Goal: Find specific page/section: Find specific page/section

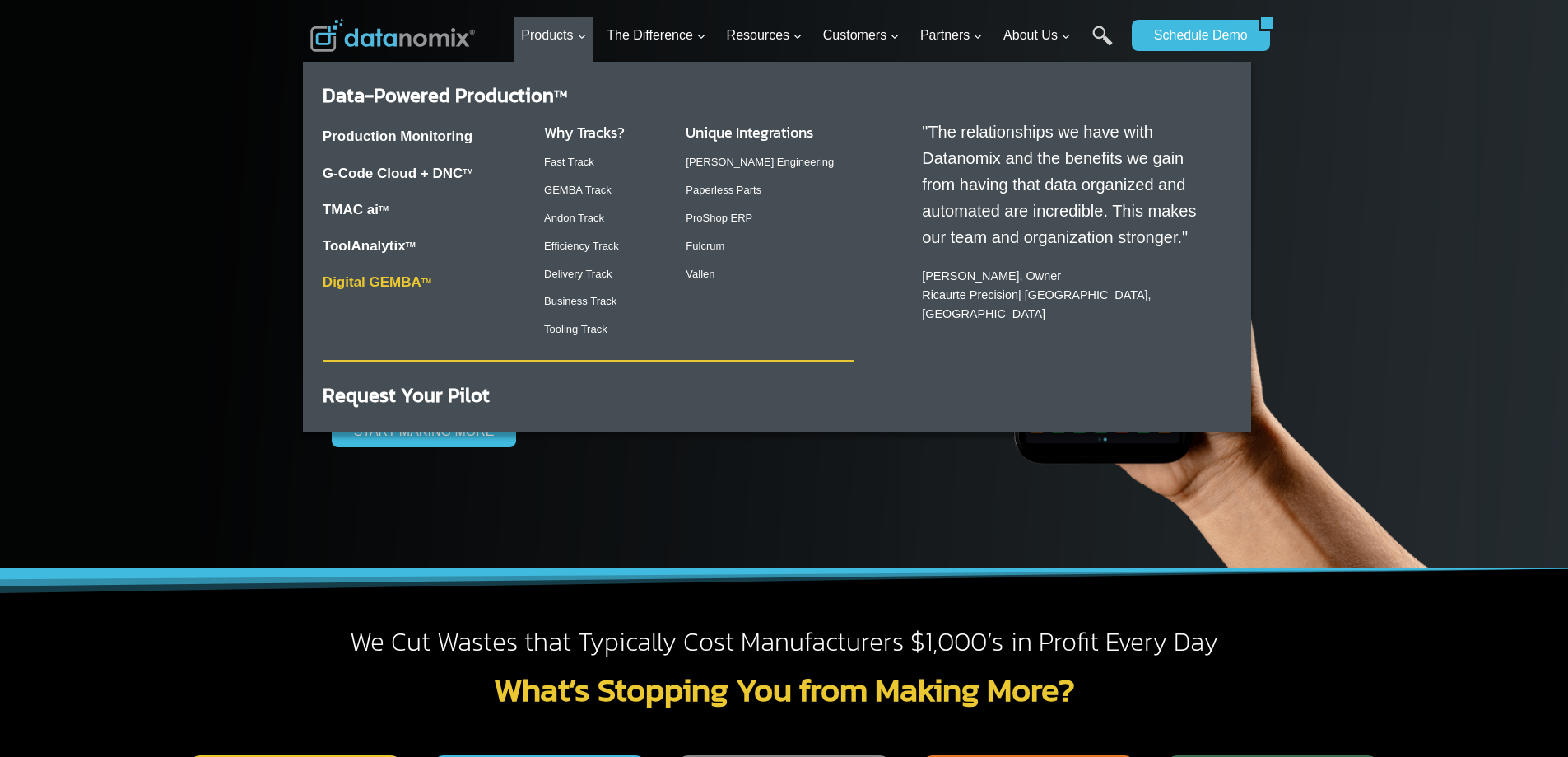
click at [406, 279] on link "Digital GEMBA TM" at bounding box center [377, 282] width 108 height 16
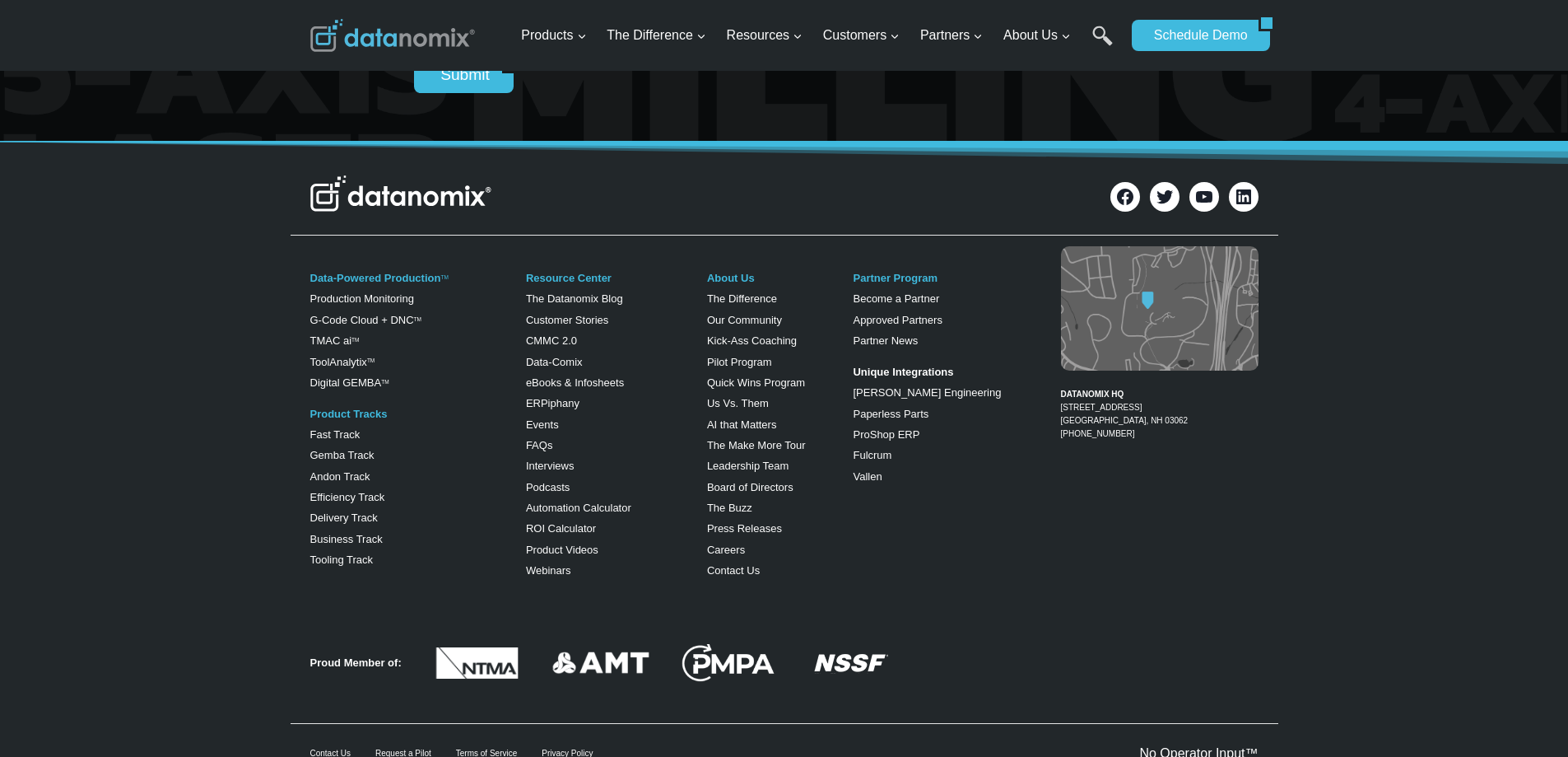
scroll to position [2370, 0]
click at [53, 472] on div "Data-Powered Production TM Production Monitoring G-Code Cloud + DNC TM TMAC ai …" at bounding box center [784, 421] width 1568 height 360
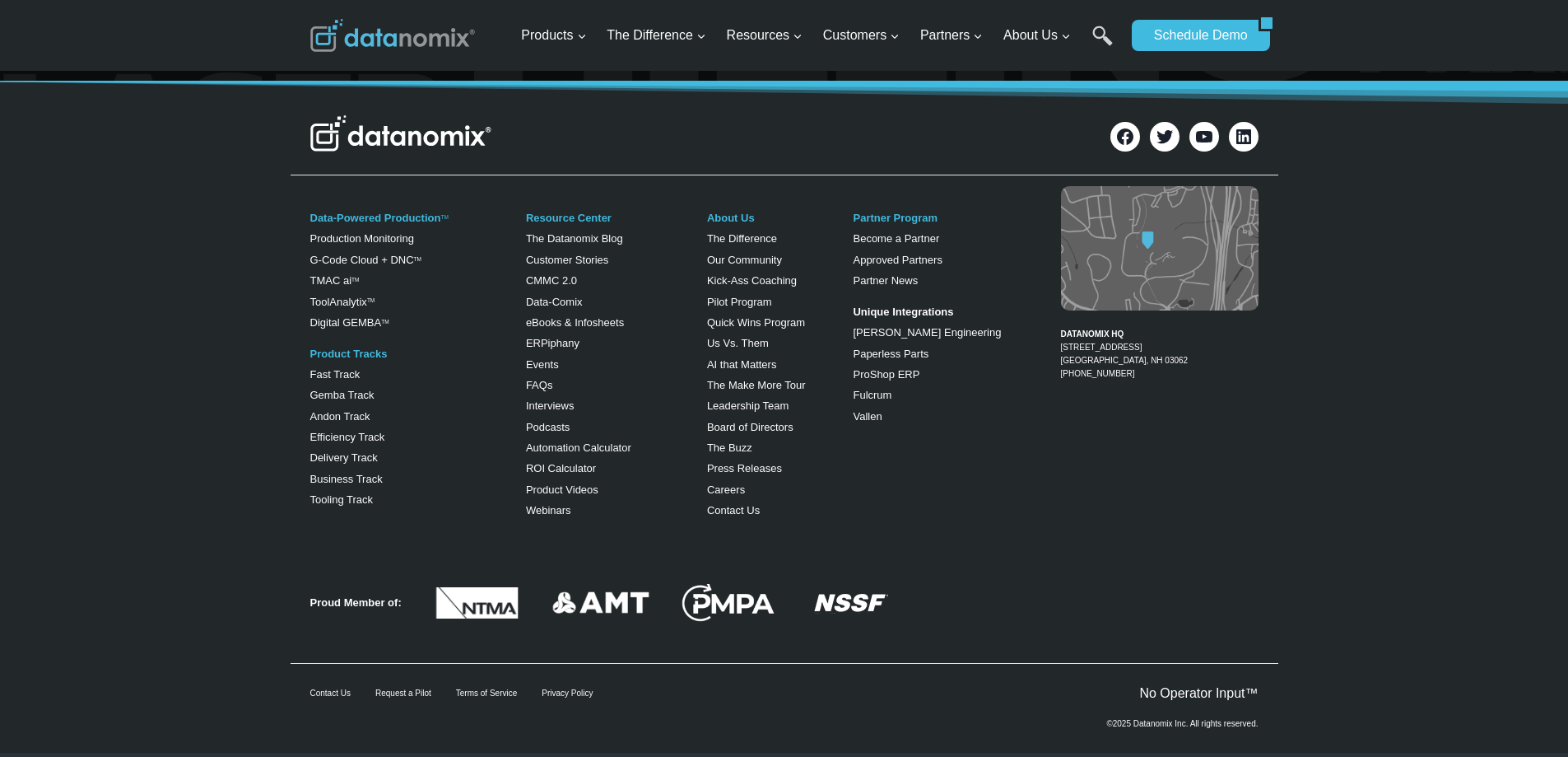
scroll to position [2430, 0]
click at [764, 404] on link "Leadership Team" at bounding box center [748, 404] width 82 height 13
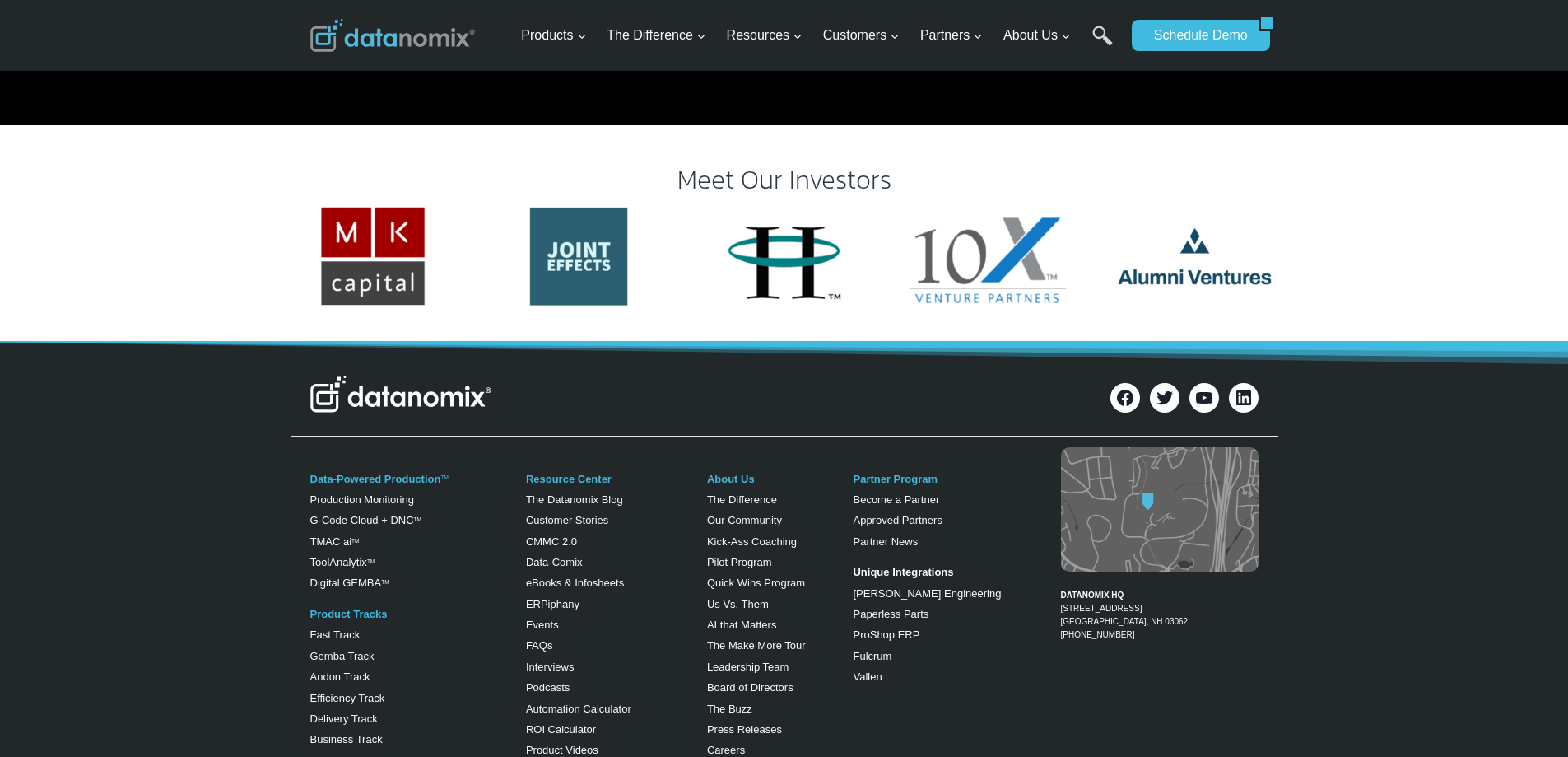
scroll to position [3266, 0]
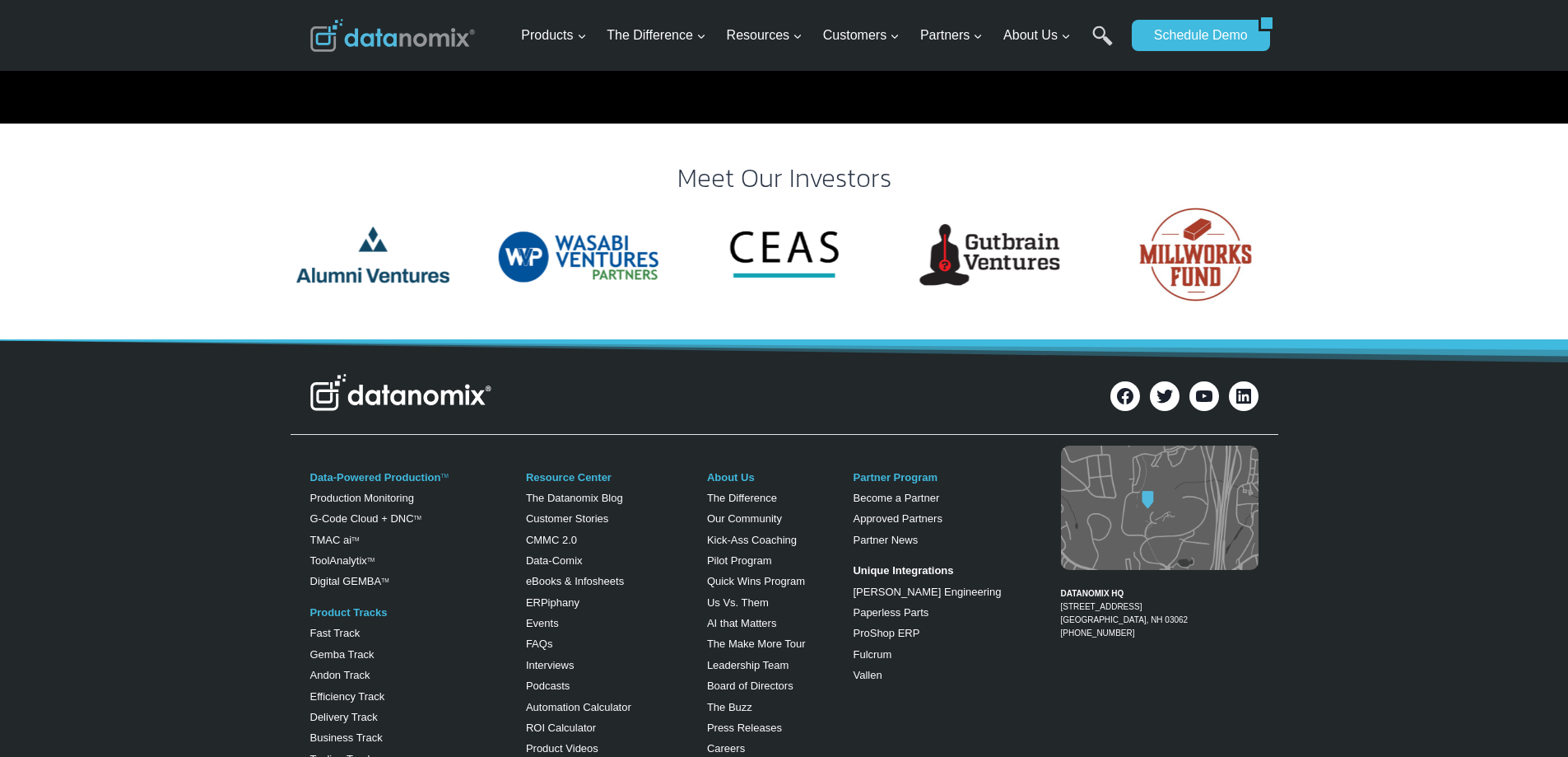
click at [611, 208] on img "6 of 11" at bounding box center [579, 253] width 160 height 106
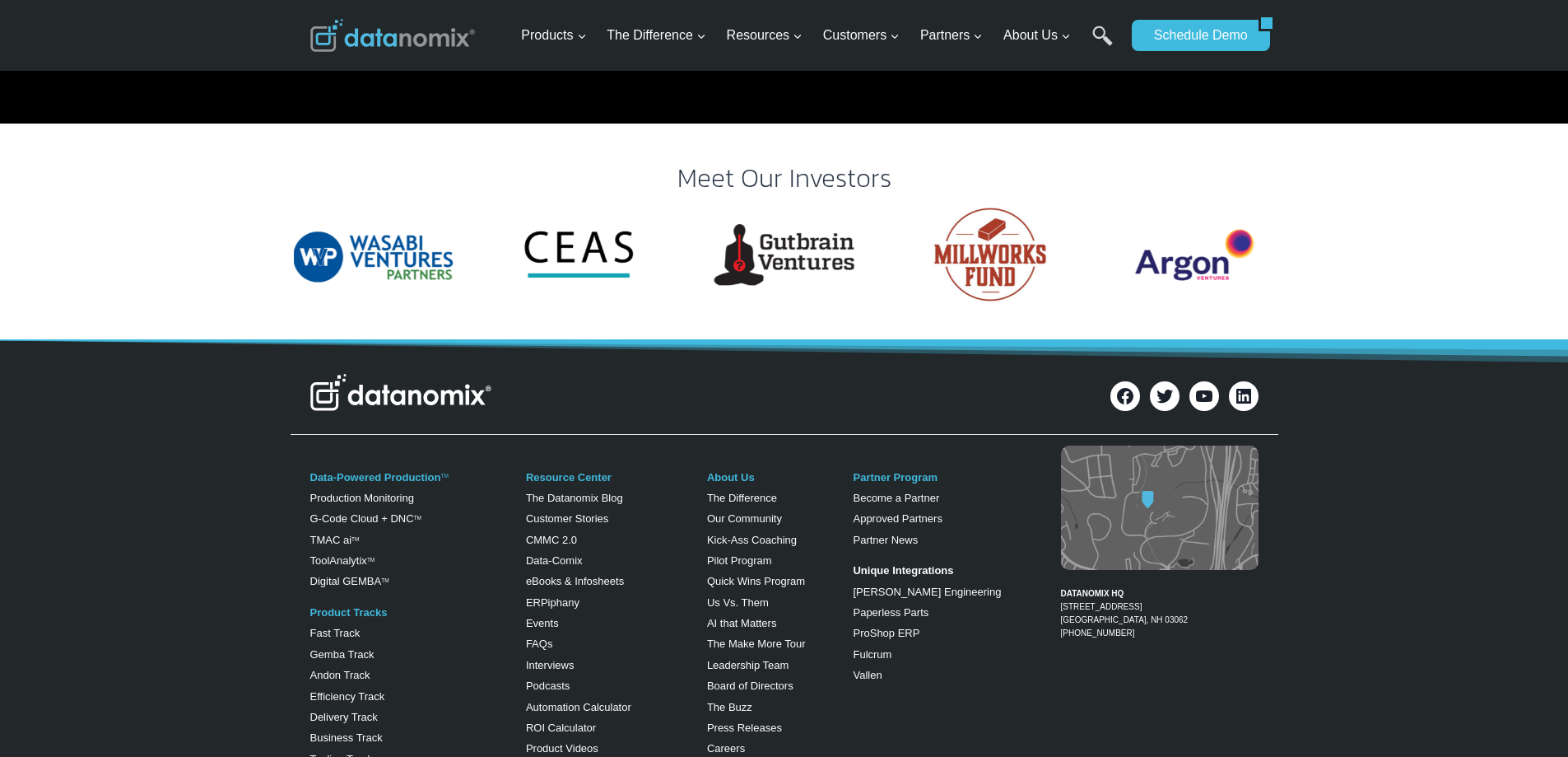
click at [1191, 214] on img "10 of 11" at bounding box center [1196, 253] width 160 height 106
